Goal: Information Seeking & Learning: Learn about a topic

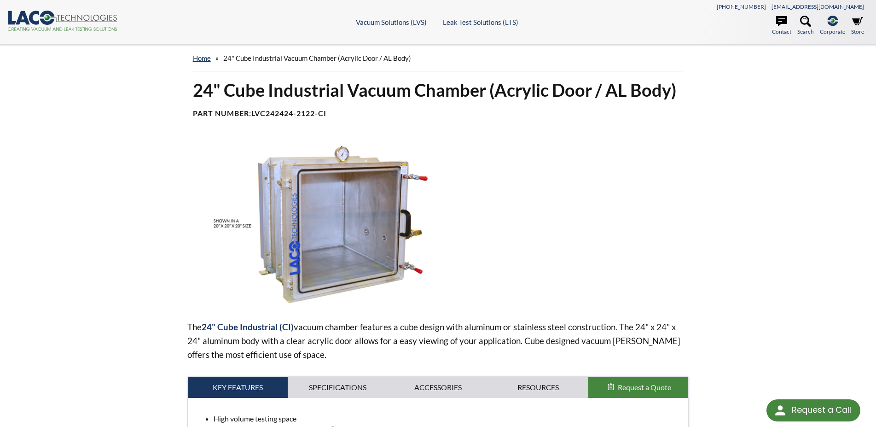
scroll to position [141, 0]
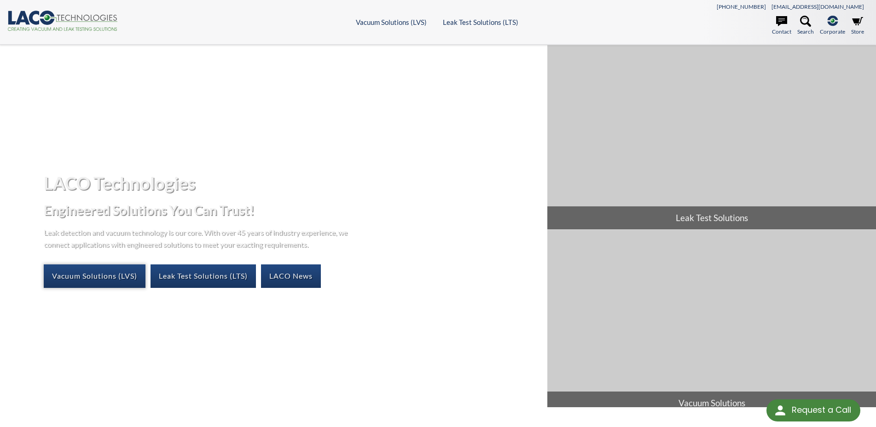
click at [116, 274] on link "Vacuum Solutions (LVS)" at bounding box center [95, 275] width 102 height 23
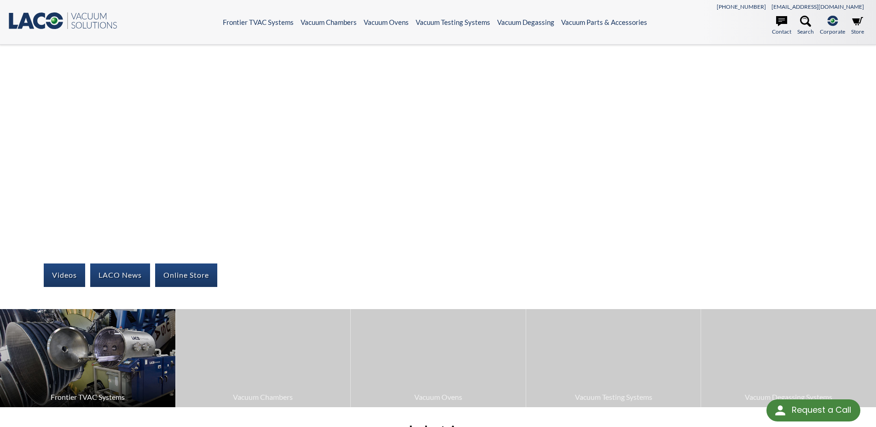
click at [142, 349] on img at bounding box center [87, 358] width 175 height 99
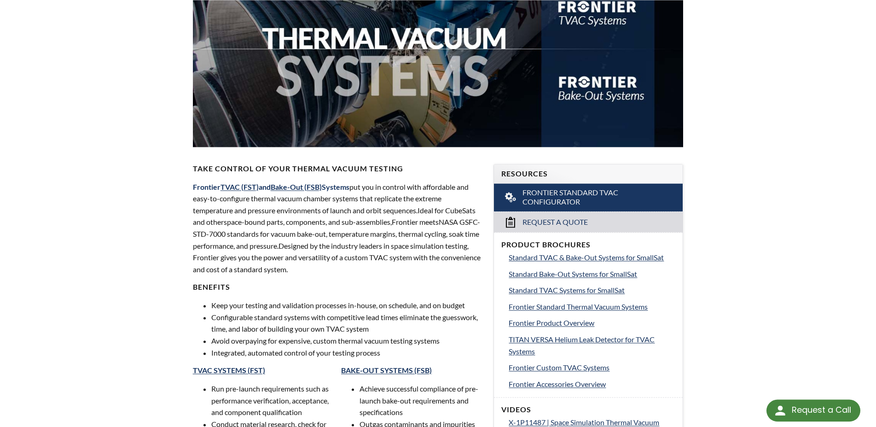
scroll to position [141, 0]
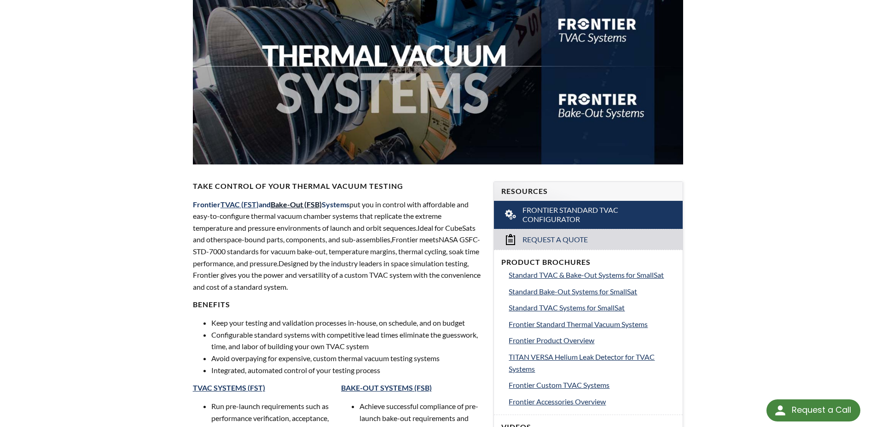
click at [298, 203] on link "Bake-Out (FSB)" at bounding box center [296, 204] width 51 height 9
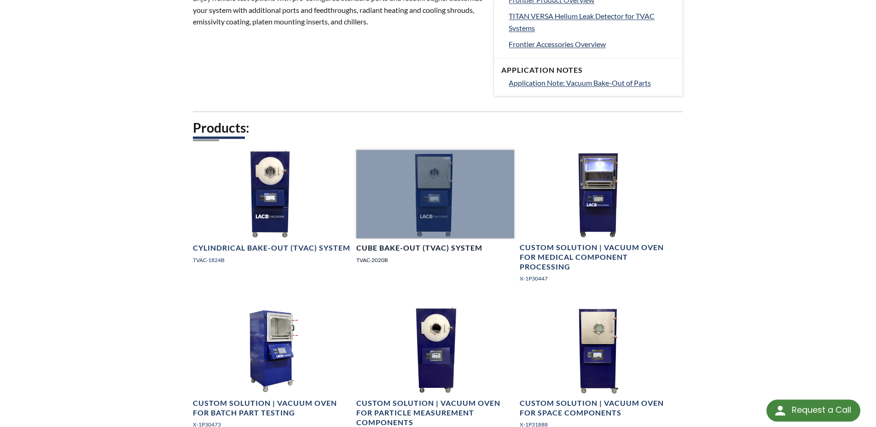
scroll to position [423, 0]
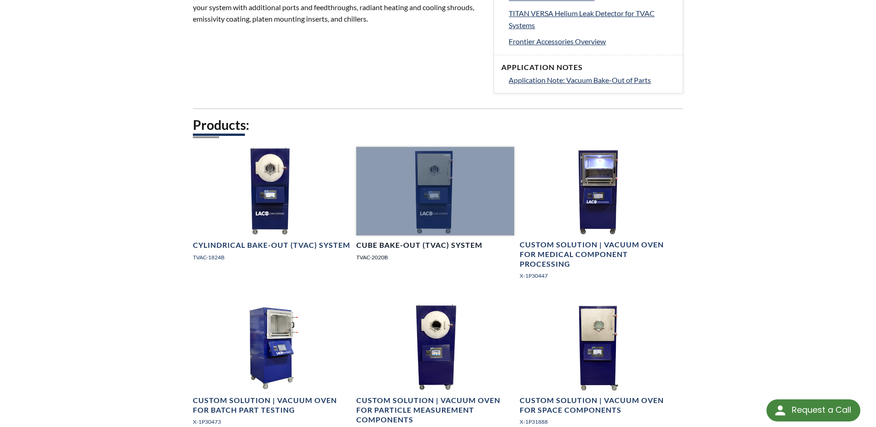
click at [408, 178] on div at bounding box center [435, 191] width 158 height 89
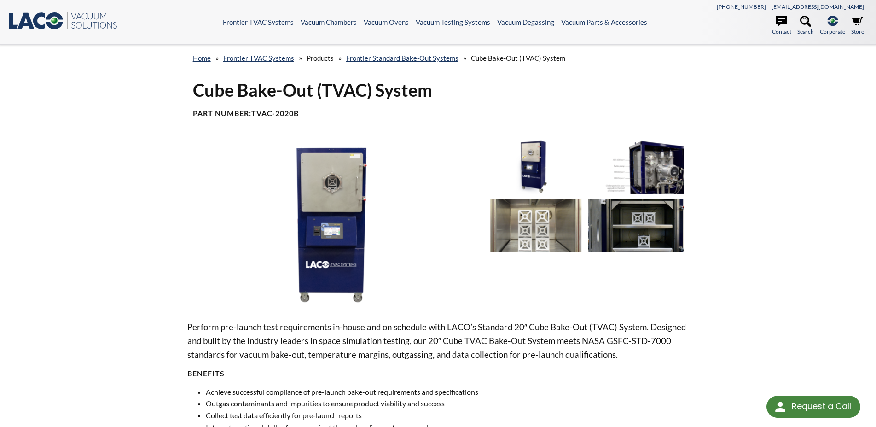
click at [639, 180] on img at bounding box center [636, 166] width 96 height 53
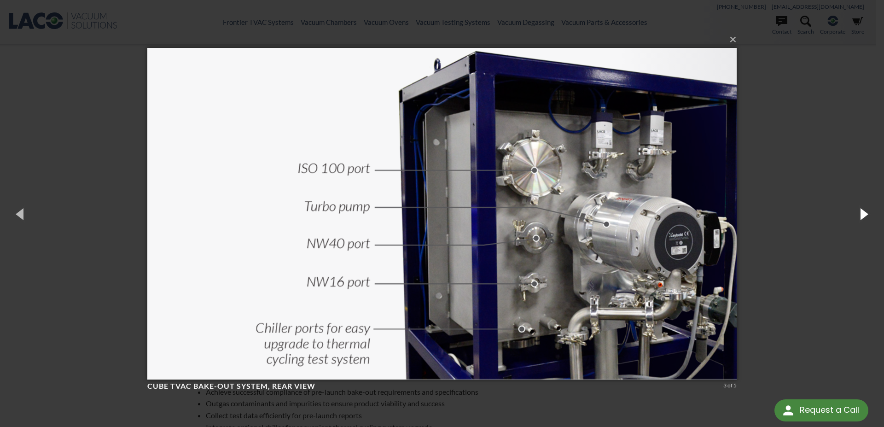
click at [870, 221] on button "button" at bounding box center [863, 213] width 41 height 51
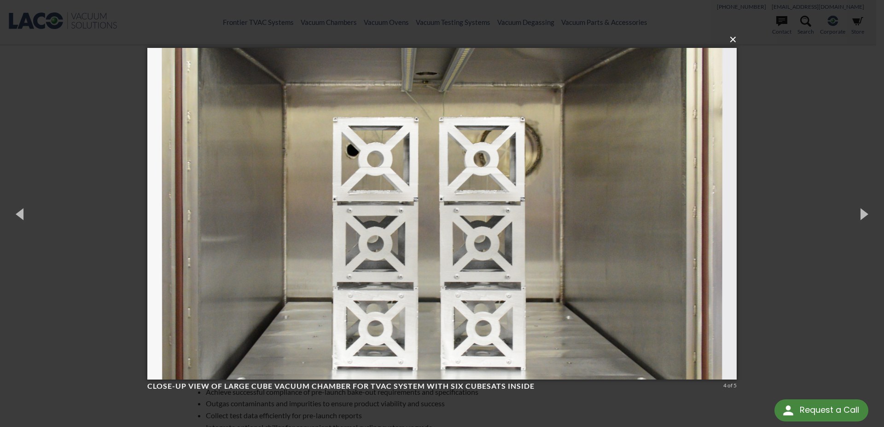
click at [734, 38] on button "×" at bounding box center [444, 39] width 589 height 20
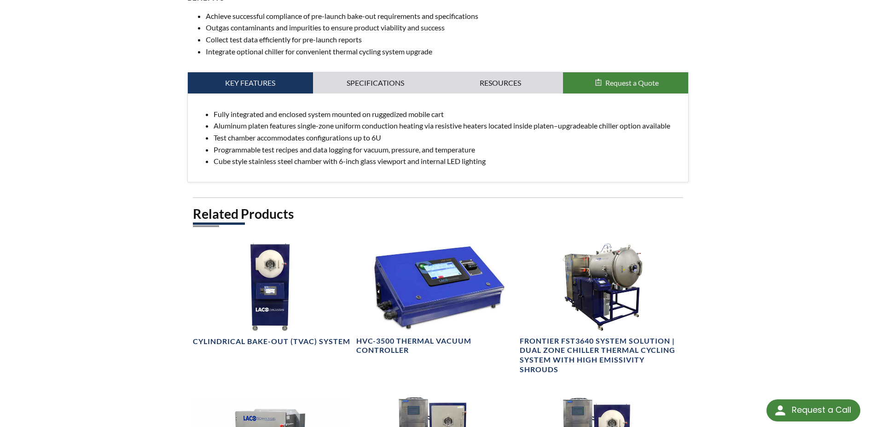
scroll to position [94, 0]
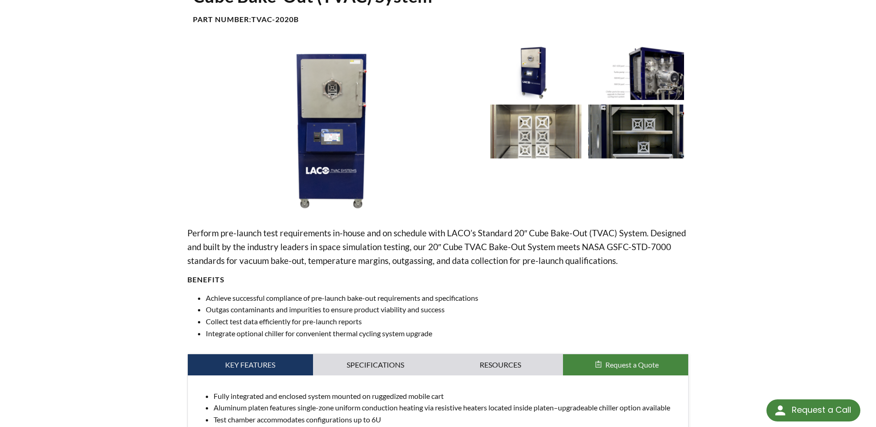
drag, startPoint x: 300, startPoint y: 21, endPoint x: 252, endPoint y: 18, distance: 47.9
click at [252, 18] on h4 "Part Number: TVAC-2020B" at bounding box center [438, 20] width 491 height 10
copy h4 "TVAC-2020B"
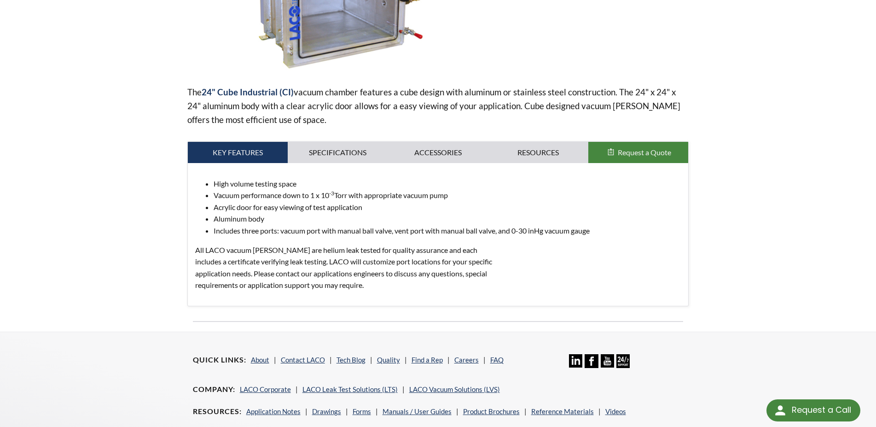
scroll to position [47, 0]
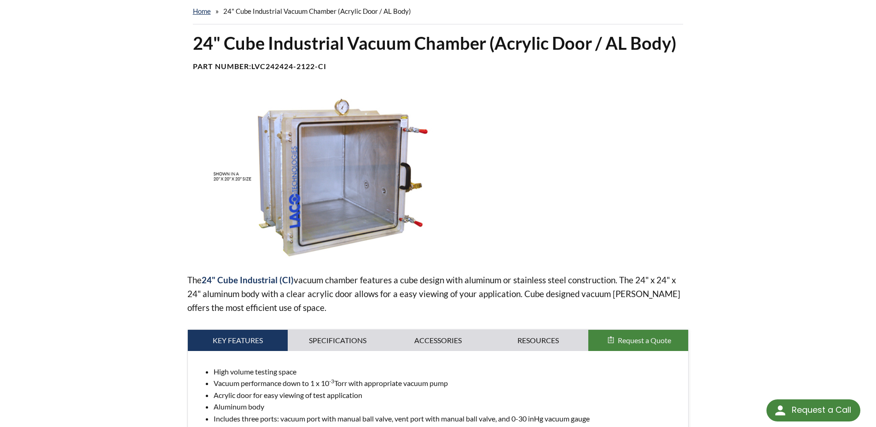
click at [436, 173] on img at bounding box center [334, 175] width 294 height 165
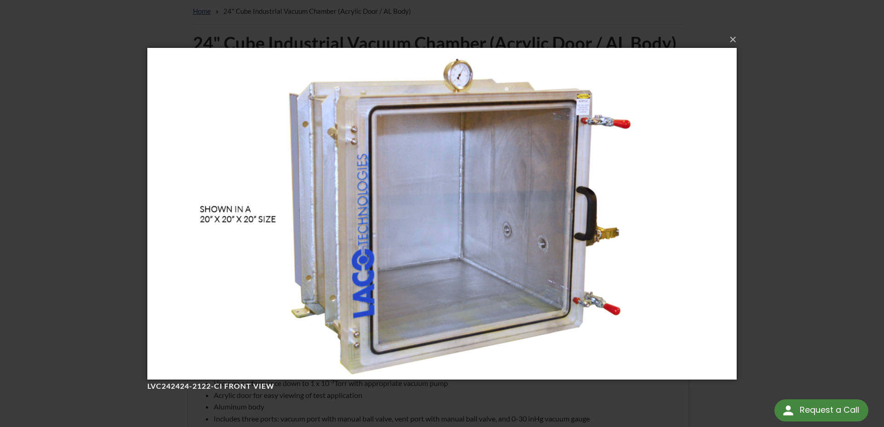
click at [863, 98] on div "× LVC242424-2122-CI Front View Loading..." at bounding box center [442, 213] width 884 height 427
